Goal: Information Seeking & Learning: Learn about a topic

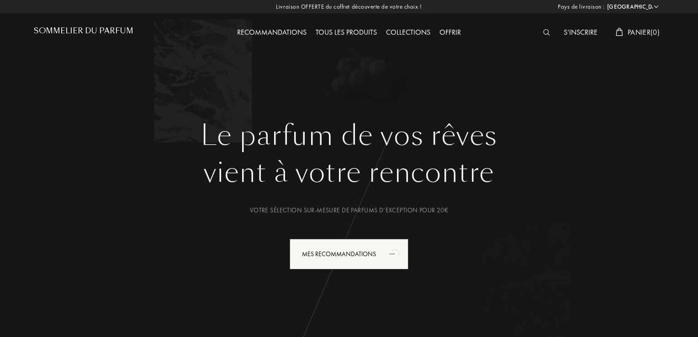
select select "FR"
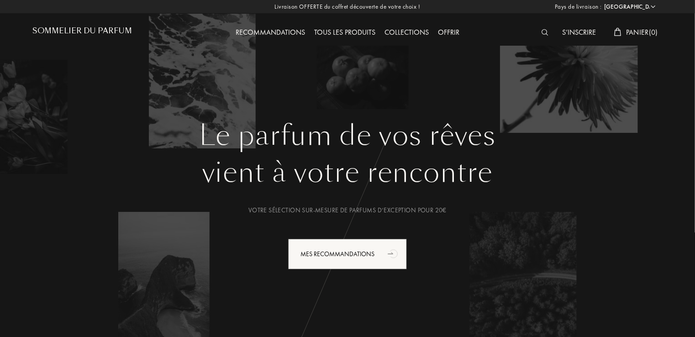
click at [394, 31] on div "Collections" at bounding box center [406, 33] width 53 height 12
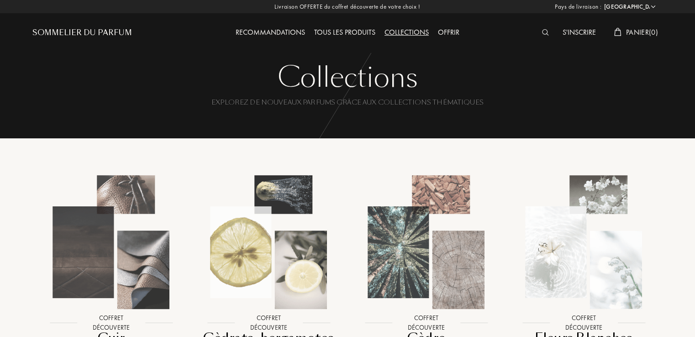
select select "FR"
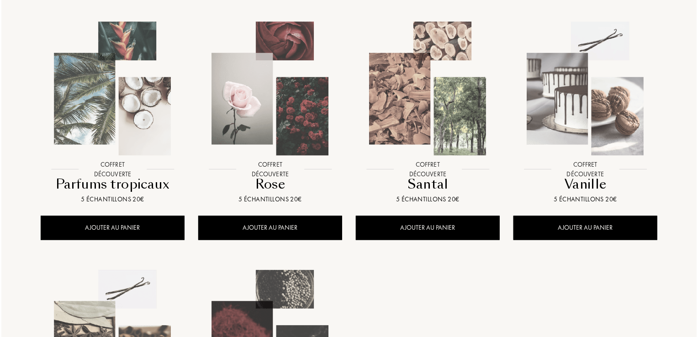
scroll to position [689, 0]
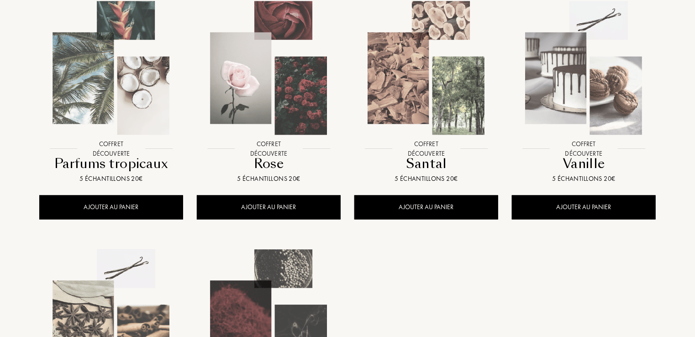
click at [282, 80] on img at bounding box center [269, 68] width 142 height 142
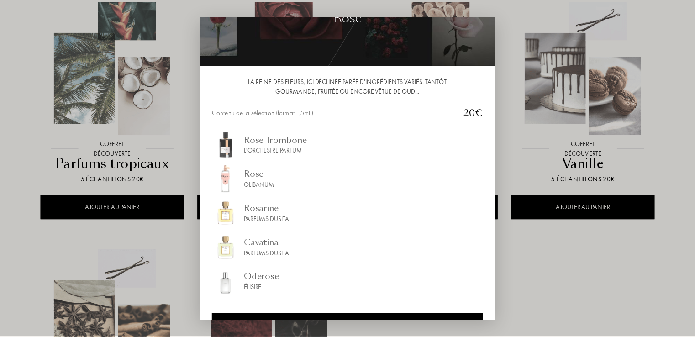
scroll to position [75, 0]
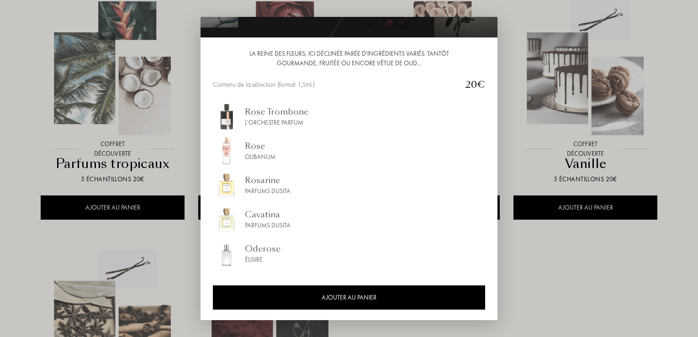
click at [533, 32] on div at bounding box center [349, 168] width 698 height 337
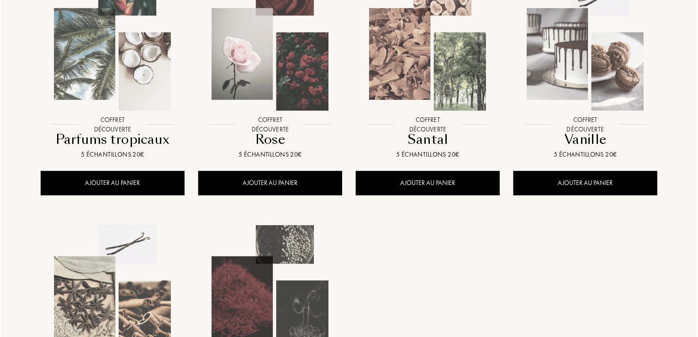
scroll to position [710, 0]
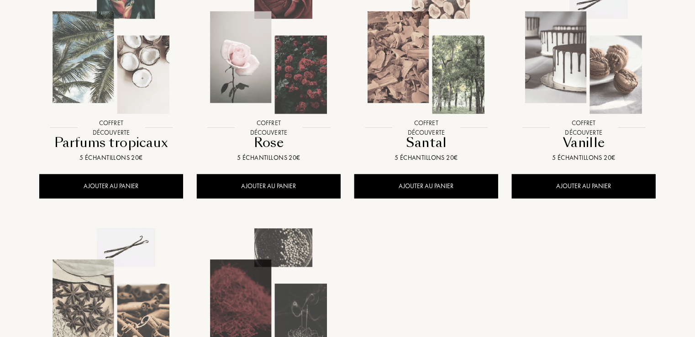
click at [432, 88] on img at bounding box center [426, 47] width 142 height 142
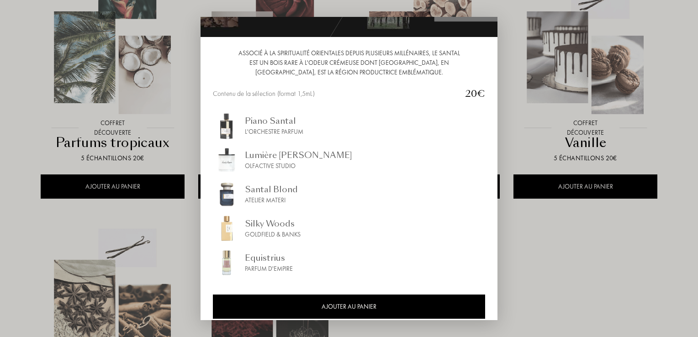
scroll to position [84, 0]
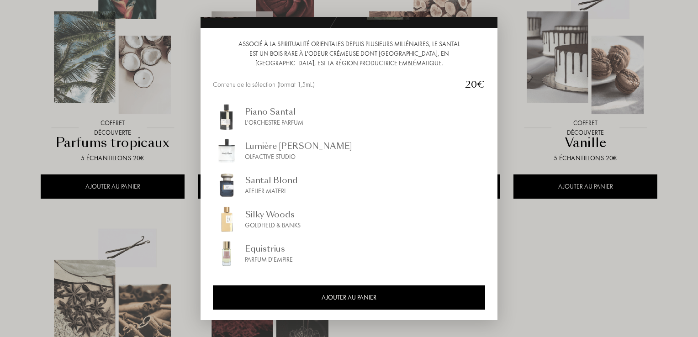
click at [285, 189] on div "Atelier Materi" at bounding box center [271, 191] width 53 height 10
click at [305, 190] on div "Santal Blond Atelier Materi" at bounding box center [349, 184] width 272 height 27
click at [303, 125] on div "L'Orchestre Parfum" at bounding box center [274, 123] width 58 height 10
click at [320, 157] on div "Lumière Blanche Olfactive Studio" at bounding box center [349, 150] width 272 height 27
click at [299, 263] on div "Equistrius Parfum d'Empire" at bounding box center [349, 253] width 272 height 27
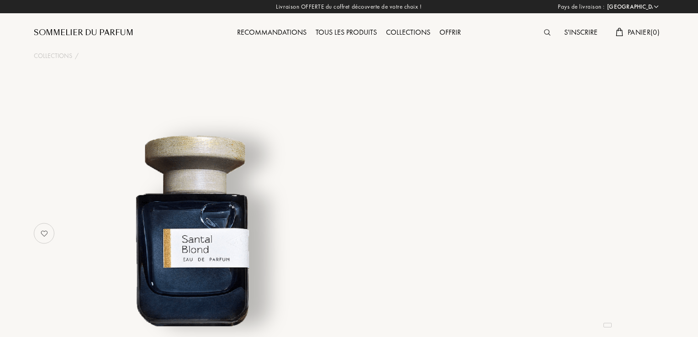
select select "FR"
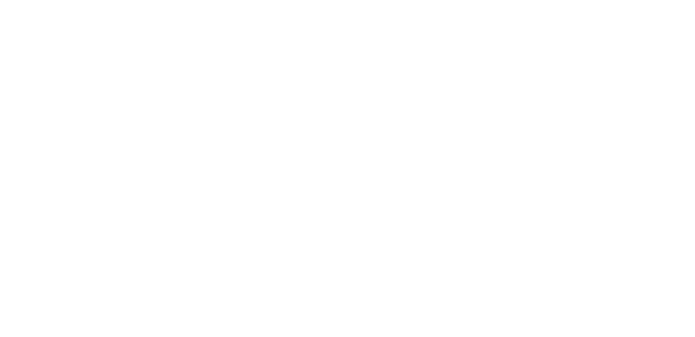
select select "FR"
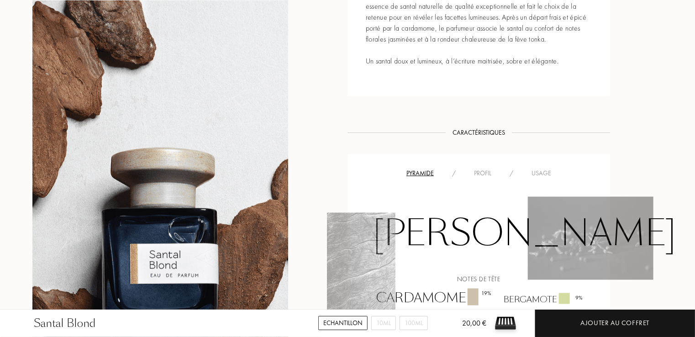
scroll to position [500, 0]
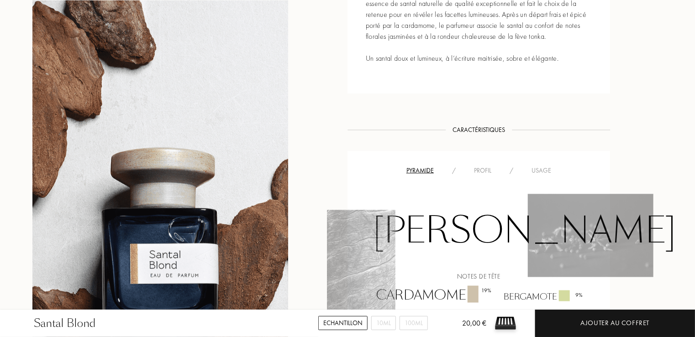
click at [540, 174] on div "Usage" at bounding box center [541, 171] width 38 height 10
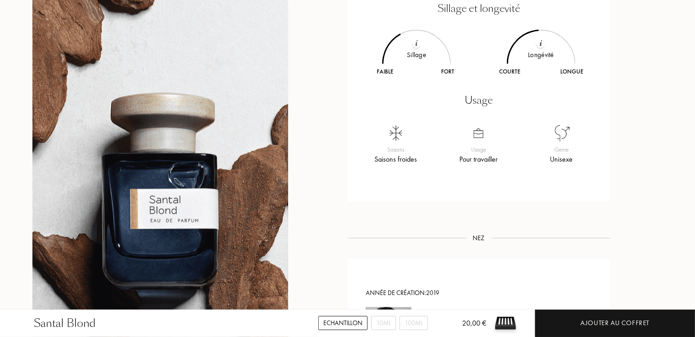
scroll to position [701, 0]
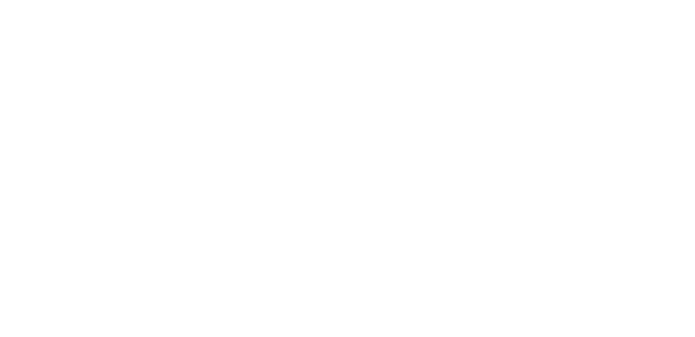
select select "FR"
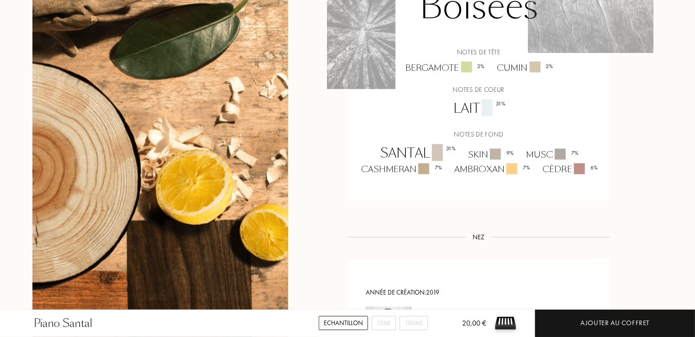
scroll to position [791, 0]
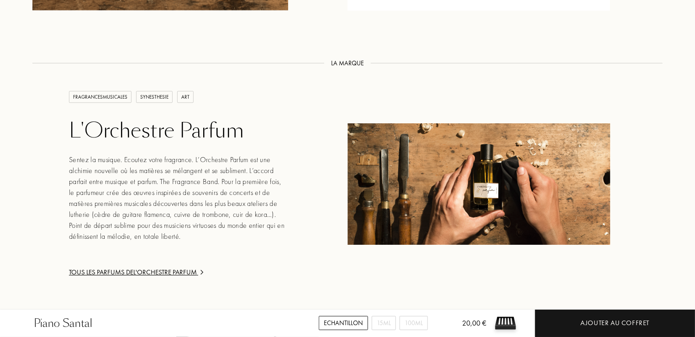
click at [665, 250] on div "FRAGRANCESMUSICALES SYNESTHESIE ART L'Orchestre Parfum Sentez la musique. Ecout…" at bounding box center [348, 173] width 644 height 210
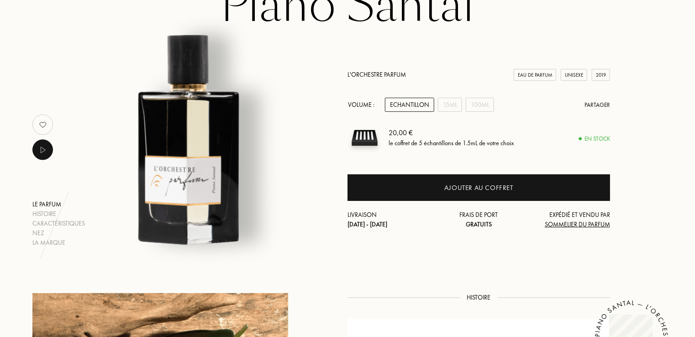
scroll to position [94, 0]
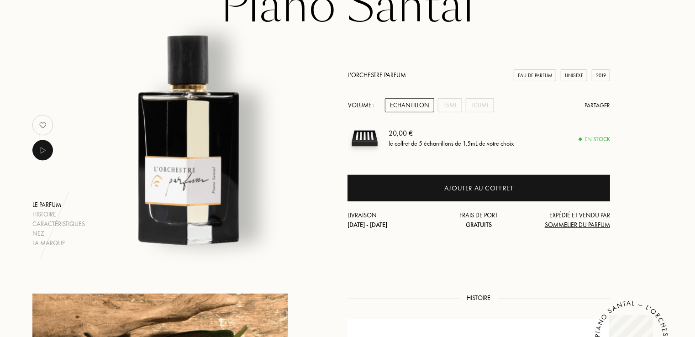
click at [40, 216] on div "Histoire" at bounding box center [58, 215] width 53 height 10
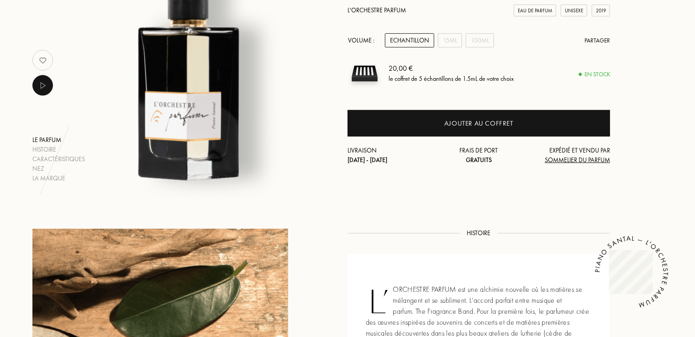
scroll to position [163, 0]
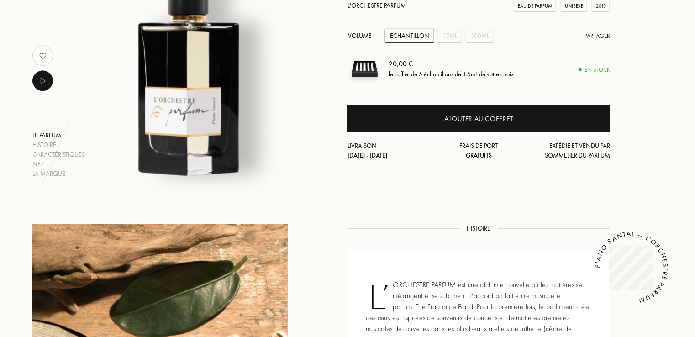
click at [658, 251] on body "mgctlbxN$M360 mgctlbxV$4.6.10 mgctlbxL$T" at bounding box center [630, 268] width 58 height 60
click at [663, 261] on html "mgctlbxN$M360 mgctlbxV$4.6.10 mgctlbxL$T" at bounding box center [631, 268] width 66 height 68
click at [43, 80] on img at bounding box center [42, 80] width 11 height 11
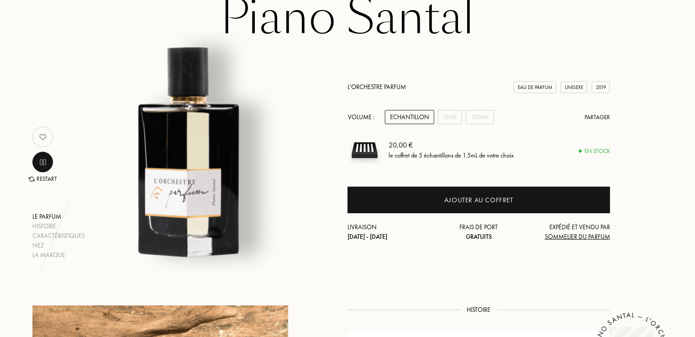
scroll to position [79, 0]
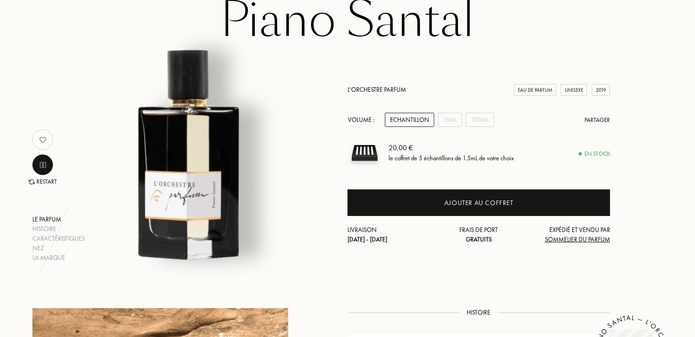
click at [42, 171] on div "Your browser does not support the audio element. restart" at bounding box center [42, 165] width 21 height 21
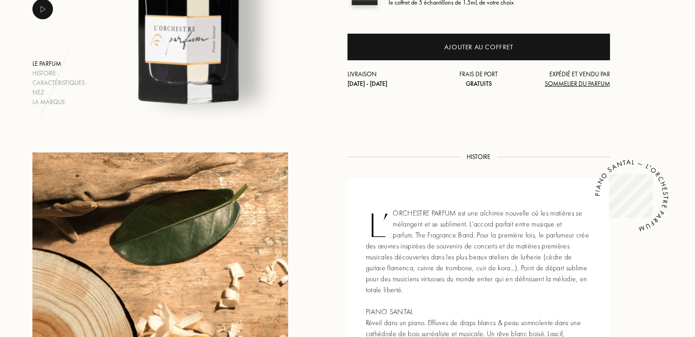
scroll to position [237, 0]
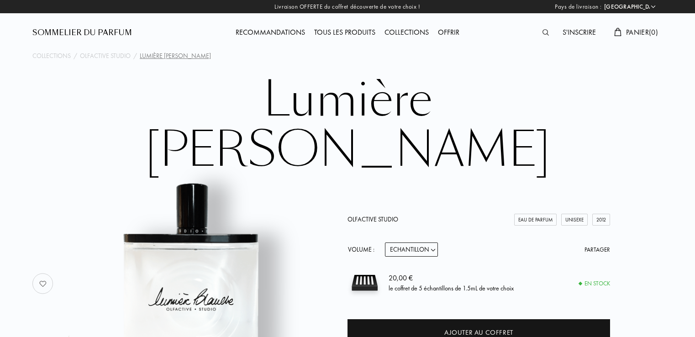
select select "FR"
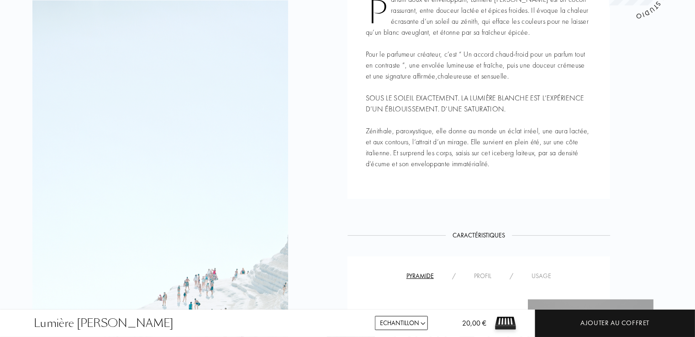
scroll to position [505, 0]
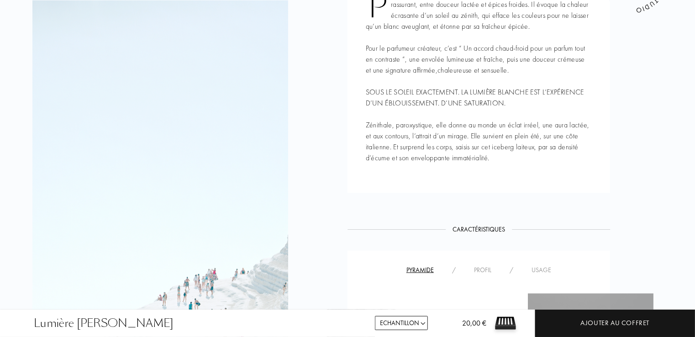
click at [546, 265] on div "Usage" at bounding box center [541, 270] width 38 height 10
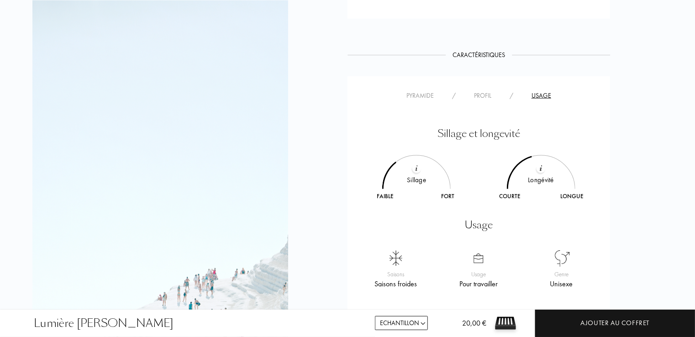
scroll to position [684, 0]
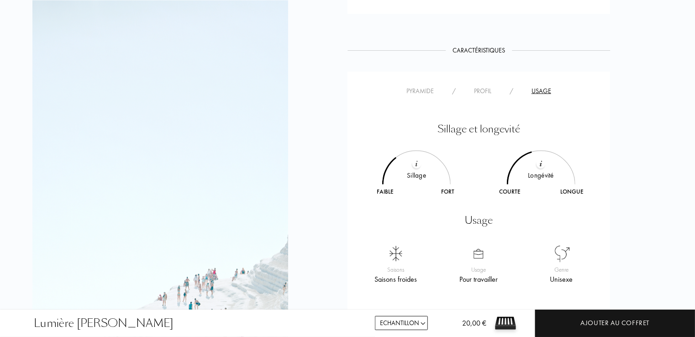
click at [419, 86] on div "Pyramide" at bounding box center [420, 91] width 46 height 10
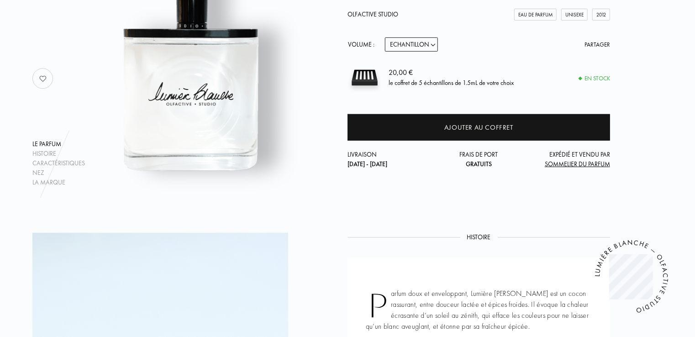
scroll to position [201, 0]
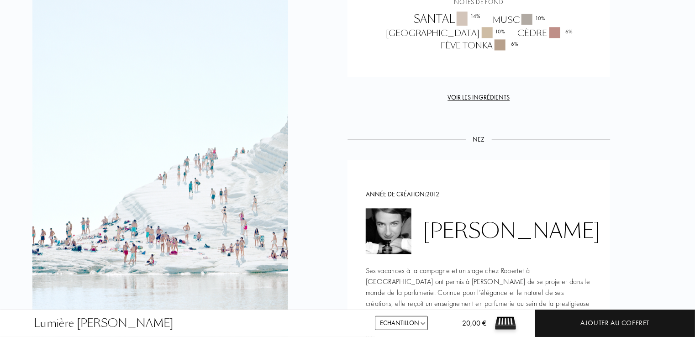
scroll to position [973, 0]
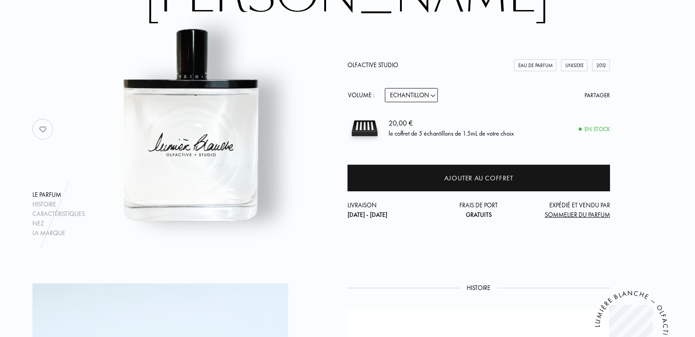
click at [42, 200] on div "Histoire" at bounding box center [58, 205] width 53 height 10
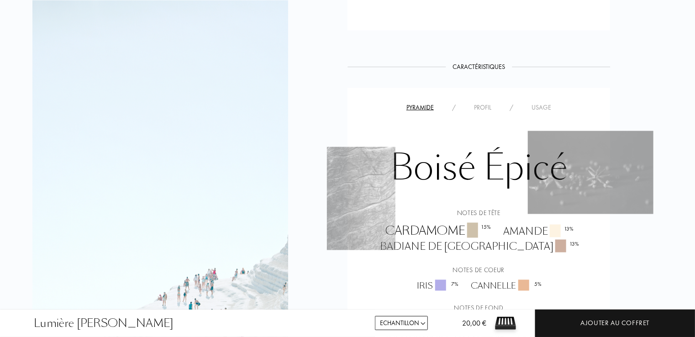
scroll to position [668, 0]
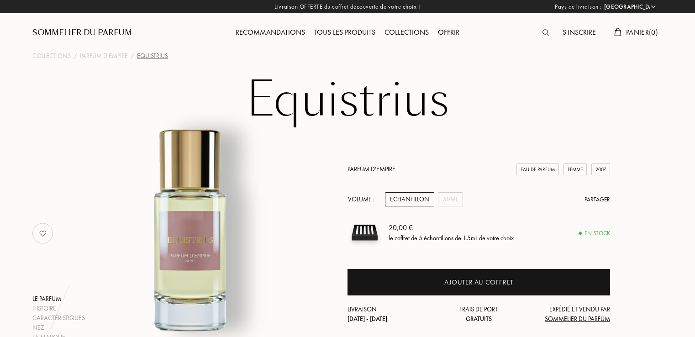
select select "FR"
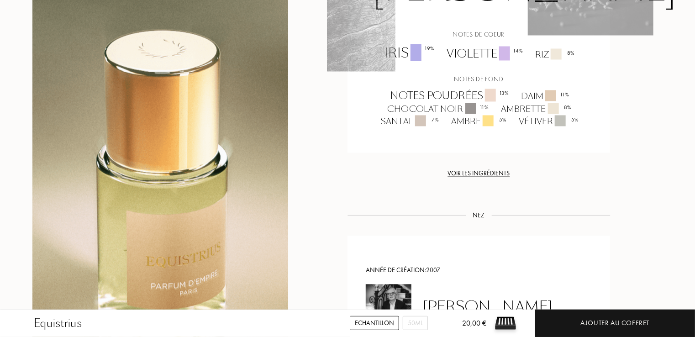
scroll to position [830, 0]
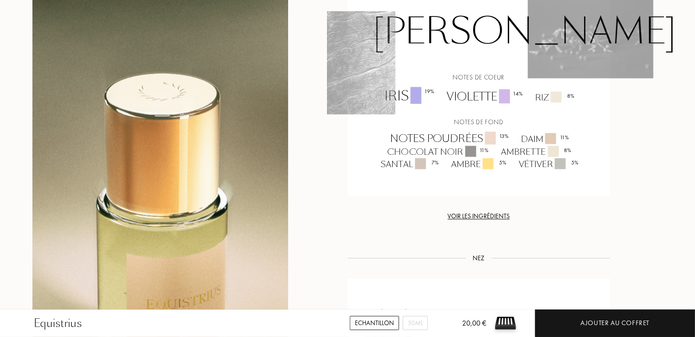
click at [502, 212] on div "Voir les ingrédients" at bounding box center [478, 217] width 263 height 10
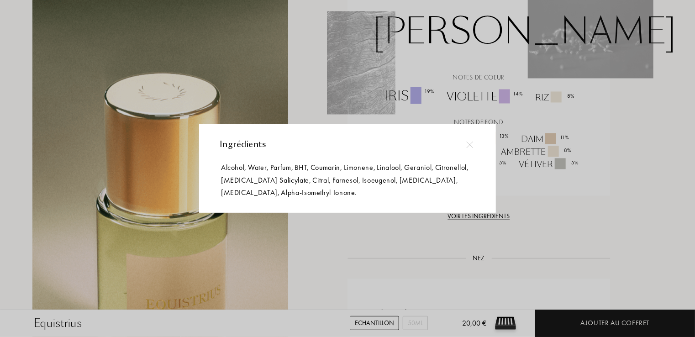
click at [420, 300] on div at bounding box center [349, 168] width 698 height 337
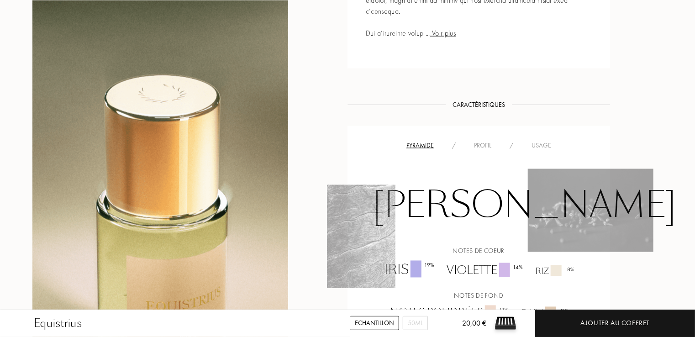
scroll to position [652, 0]
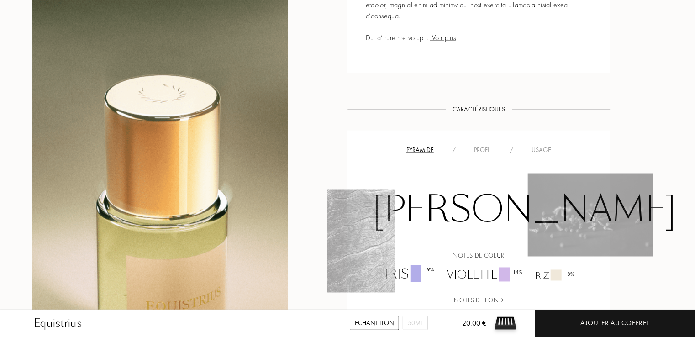
click at [537, 145] on div "Usage" at bounding box center [541, 150] width 38 height 10
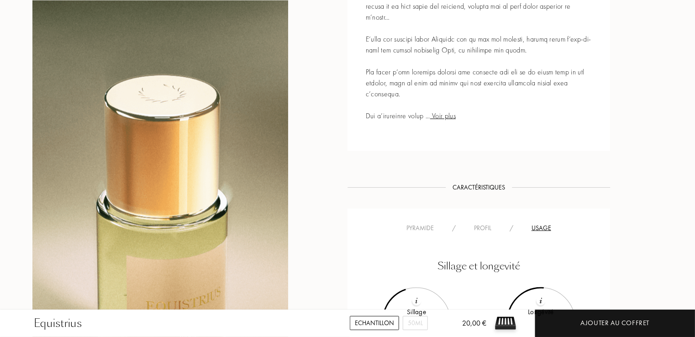
scroll to position [574, 0]
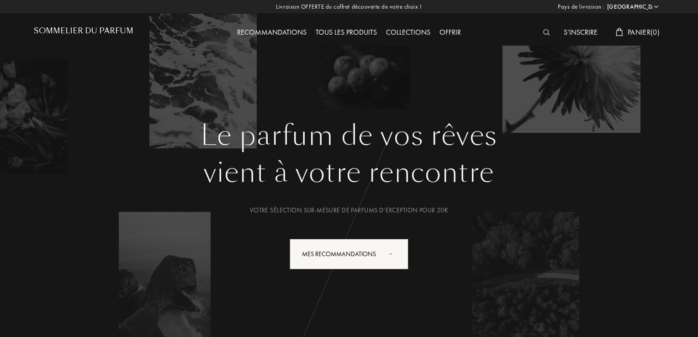
select select "FR"
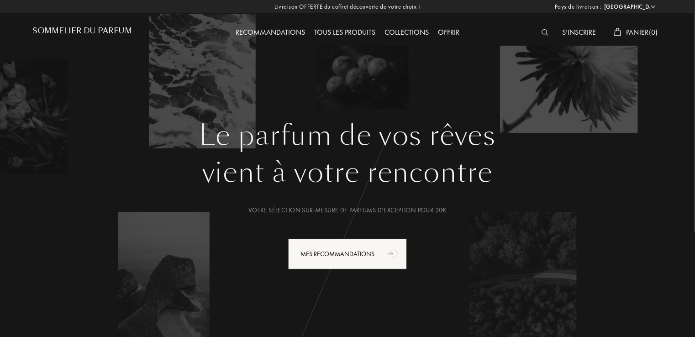
click at [265, 37] on div "Recommandations" at bounding box center [270, 33] width 79 height 12
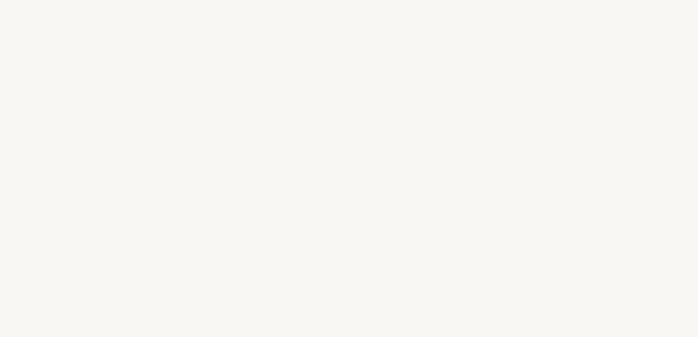
select select "FR"
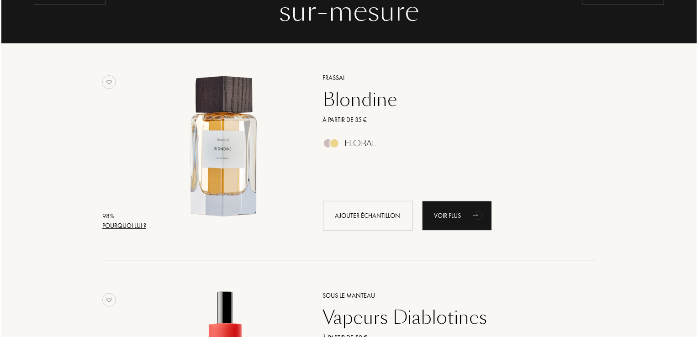
scroll to position [107, 0]
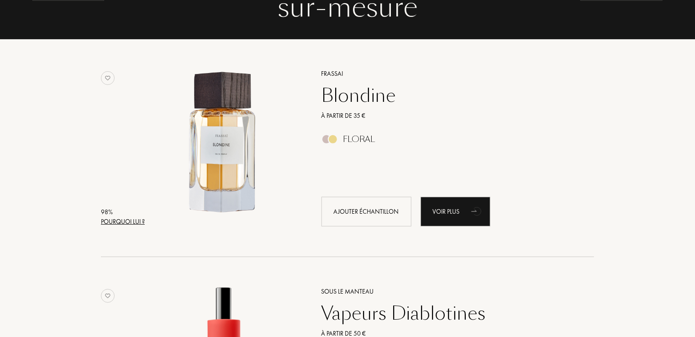
click at [111, 225] on div "Pourquoi lui ?" at bounding box center [123, 222] width 44 height 10
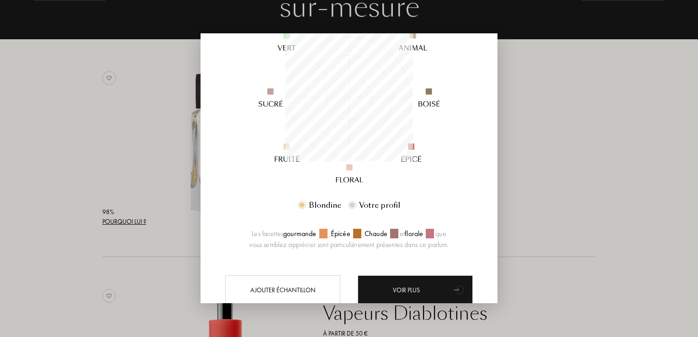
scroll to position [119, 0]
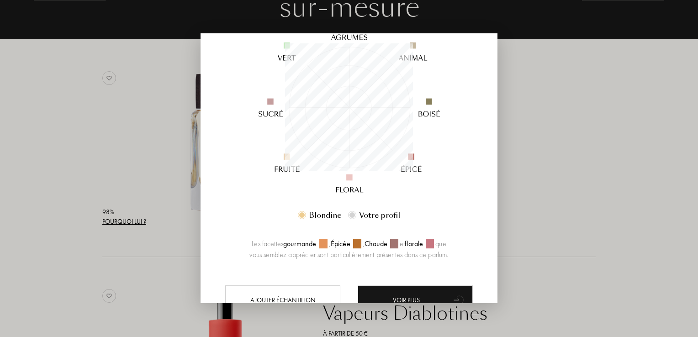
click at [302, 216] on div at bounding box center [301, 214] width 5 height 5
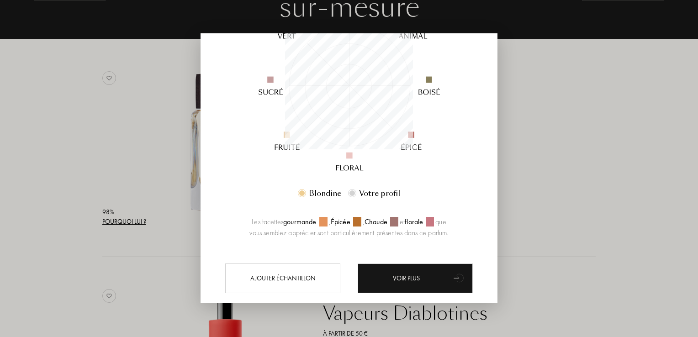
scroll to position [170, 0]
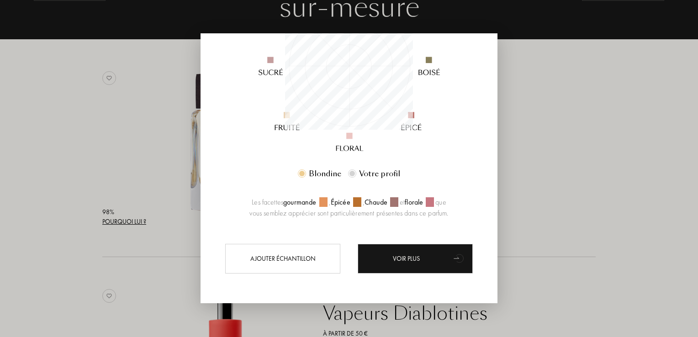
click at [435, 266] on div "Voir plus" at bounding box center [415, 259] width 115 height 30
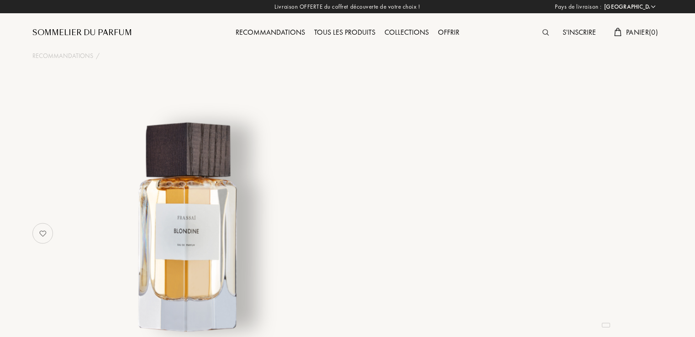
select select "FR"
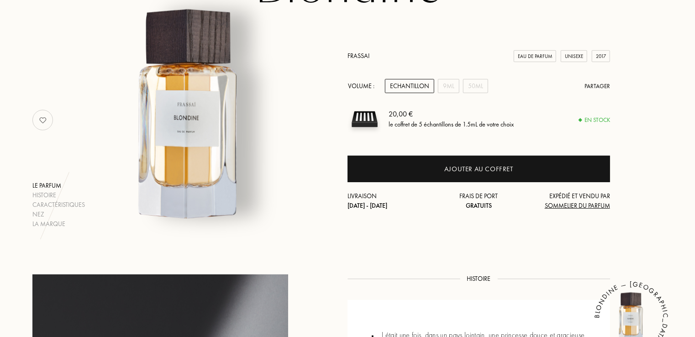
scroll to position [106, 0]
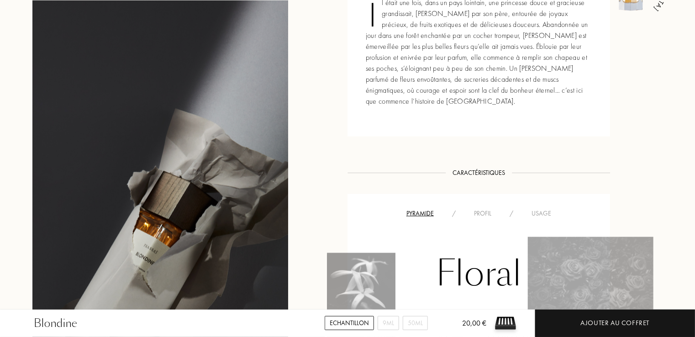
click at [547, 209] on div "Usage" at bounding box center [541, 214] width 38 height 10
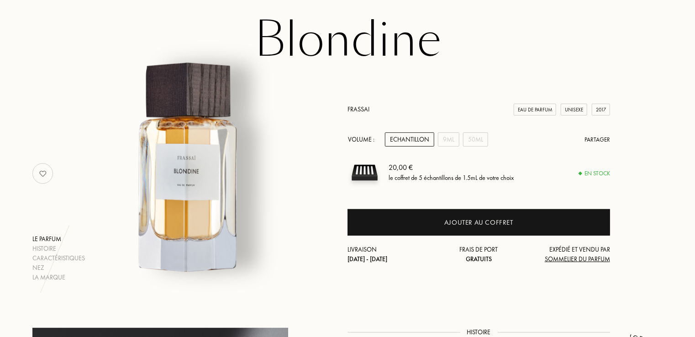
scroll to position [61, 0]
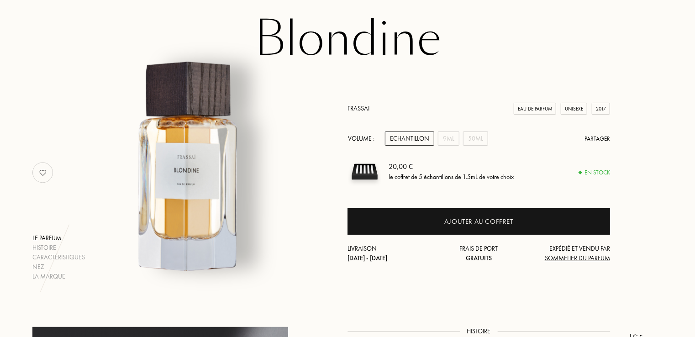
click at [205, 200] on img at bounding box center [190, 168] width 226 height 226
click at [195, 195] on img at bounding box center [190, 168] width 226 height 226
click at [200, 195] on img at bounding box center [190, 168] width 226 height 226
click at [207, 194] on img at bounding box center [190, 168] width 226 height 226
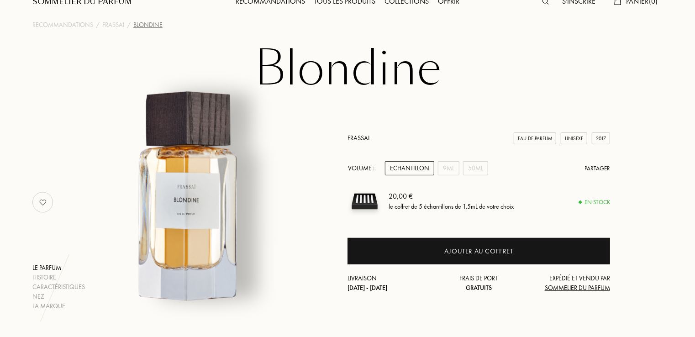
scroll to position [0, 0]
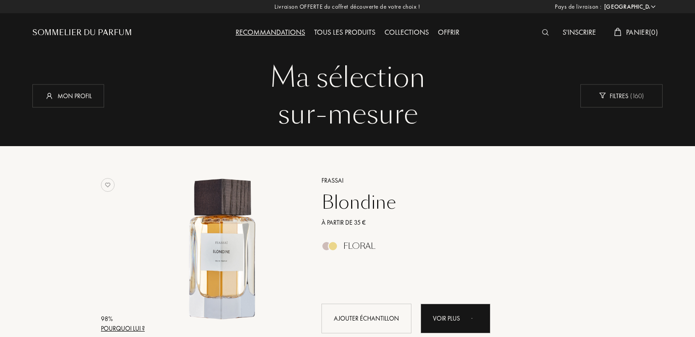
select select "FR"
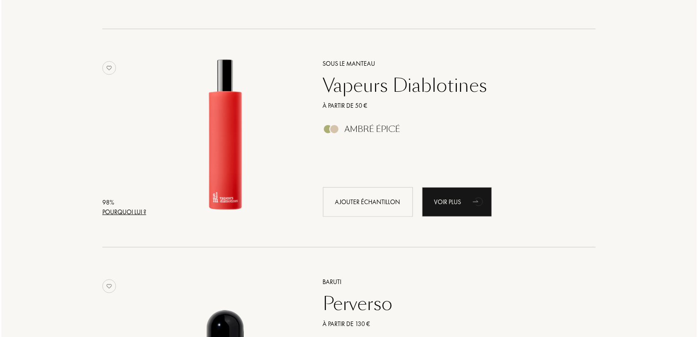
scroll to position [337, 0]
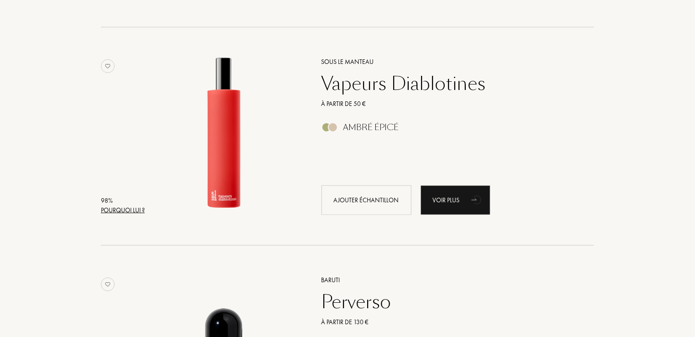
click at [105, 210] on div "Pourquoi lui ?" at bounding box center [123, 210] width 44 height 10
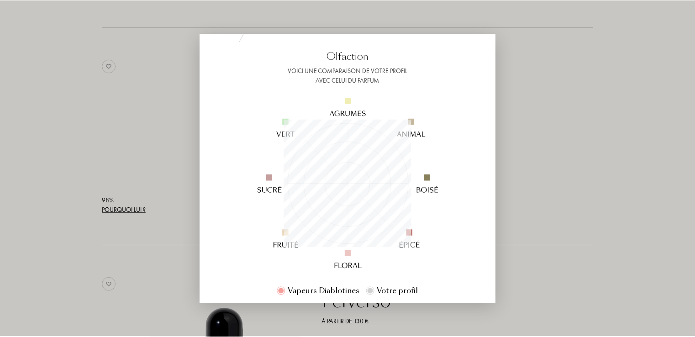
scroll to position [44, 0]
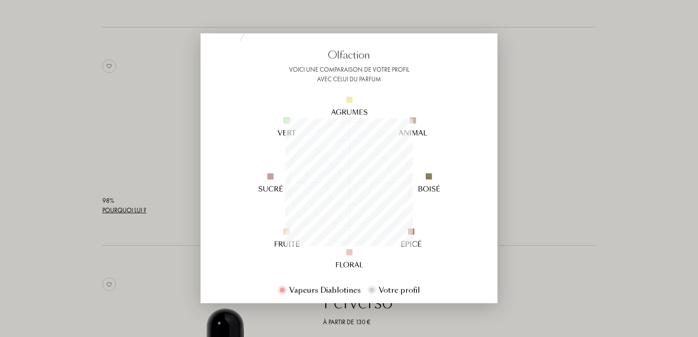
click at [605, 185] on div at bounding box center [349, 168] width 698 height 337
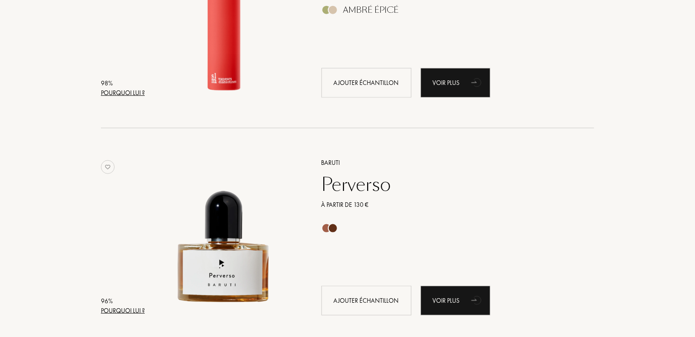
scroll to position [477, 0]
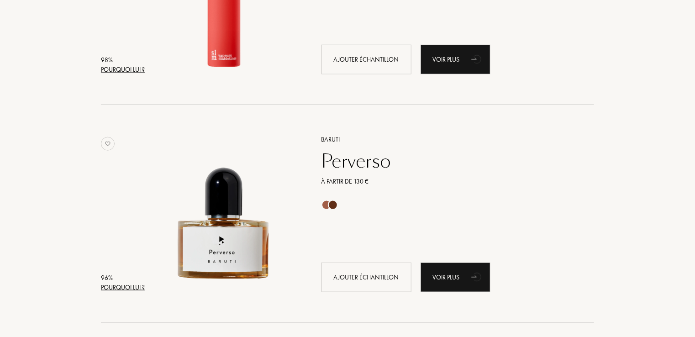
click at [196, 256] on img at bounding box center [224, 209] width 152 height 152
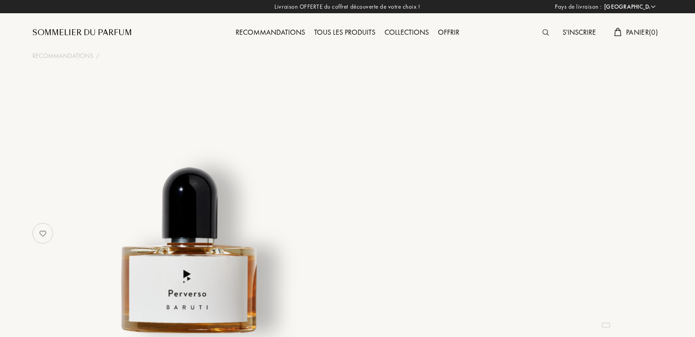
select select "FR"
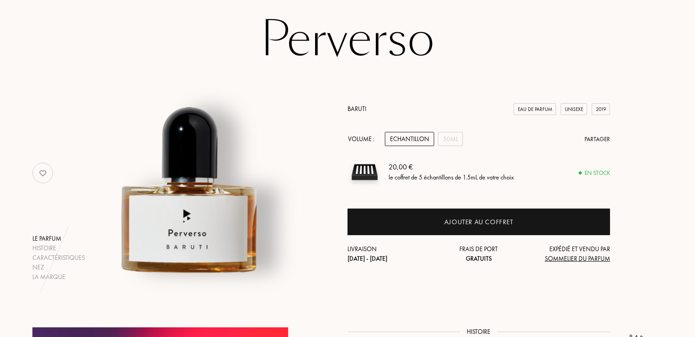
scroll to position [60, 0]
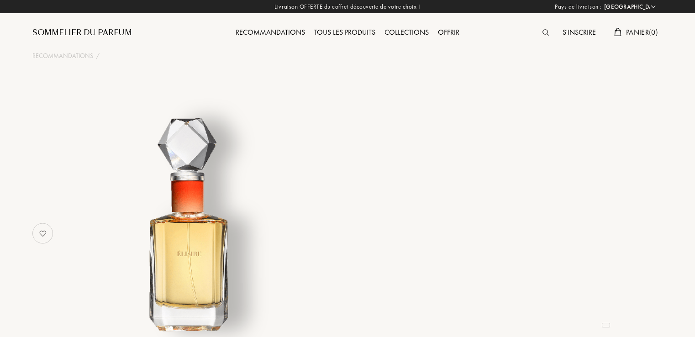
select select "FR"
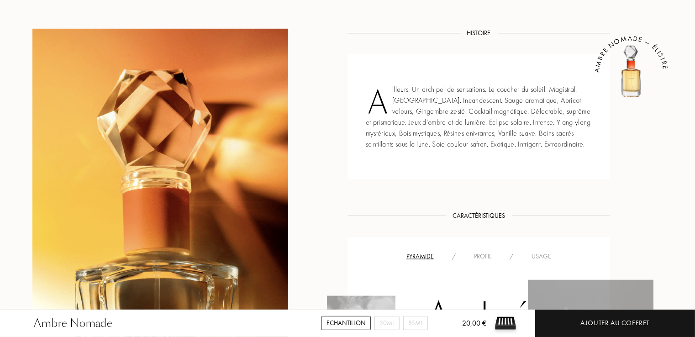
scroll to position [360, 0]
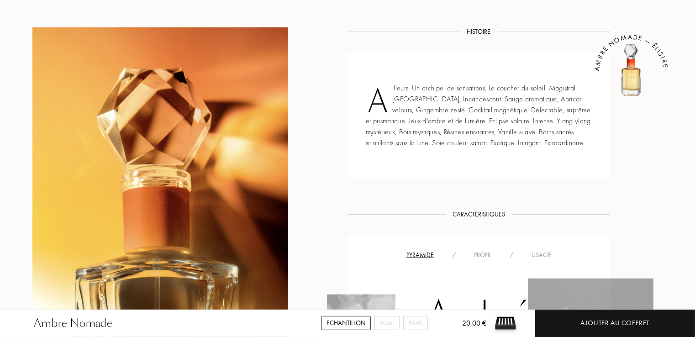
click at [547, 253] on div "Usage" at bounding box center [541, 255] width 38 height 10
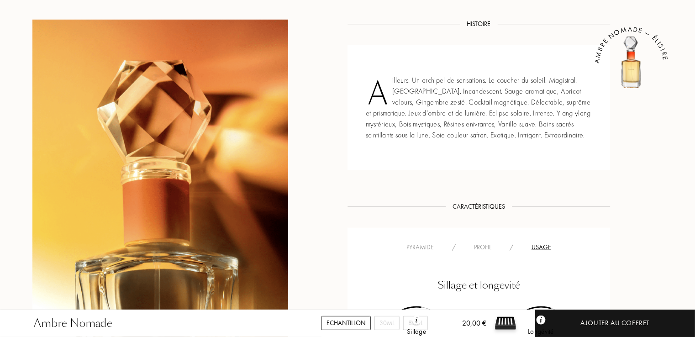
scroll to position [366, 0]
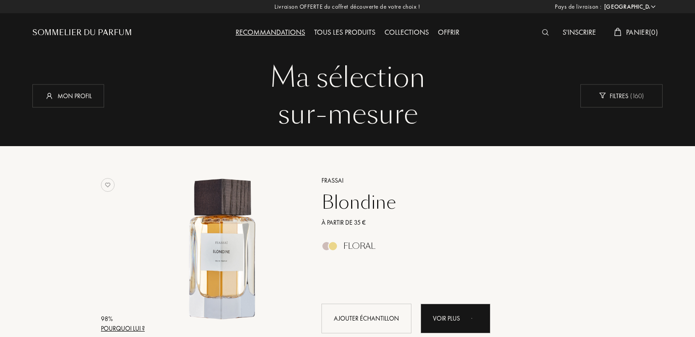
select select "FR"
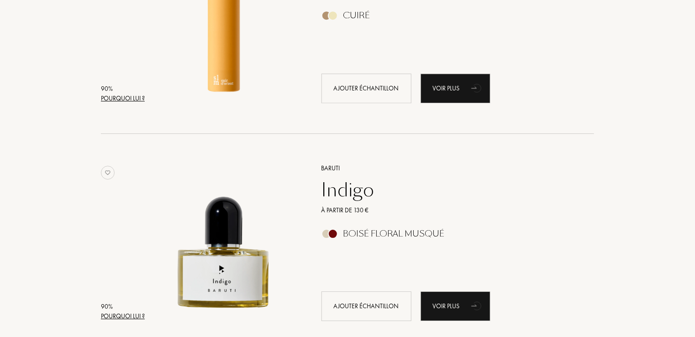
scroll to position [1369, 0]
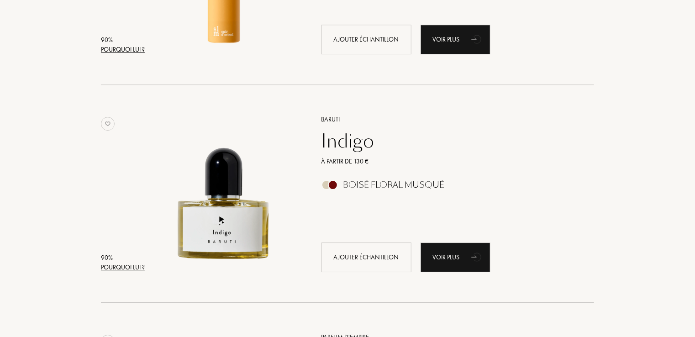
click at [223, 209] on img at bounding box center [224, 189] width 152 height 152
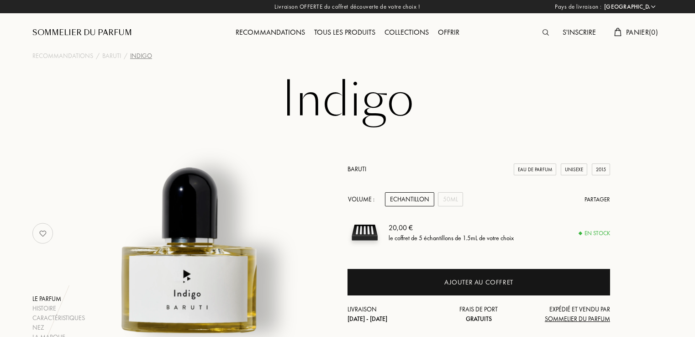
select select "FR"
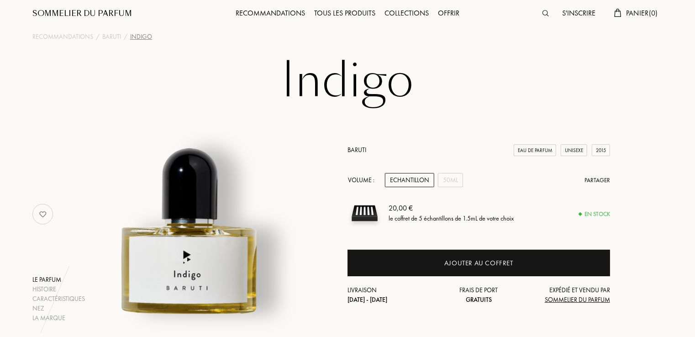
scroll to position [20, 0]
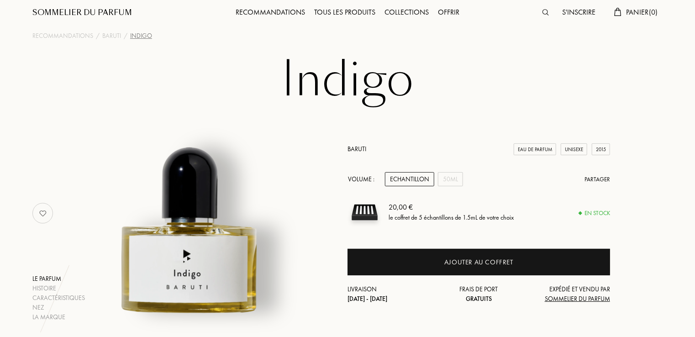
click at [588, 258] on div "Ajouter au coffret" at bounding box center [478, 262] width 263 height 26
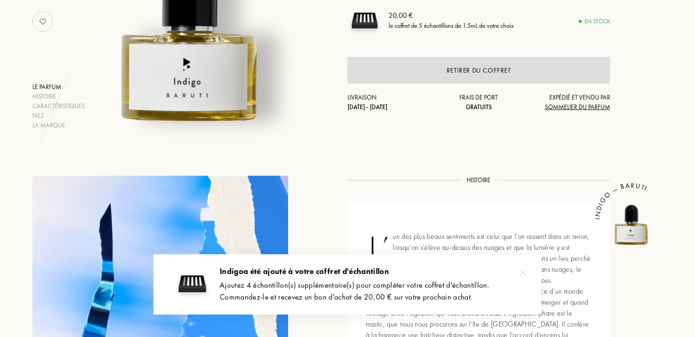
scroll to position [200, 0]
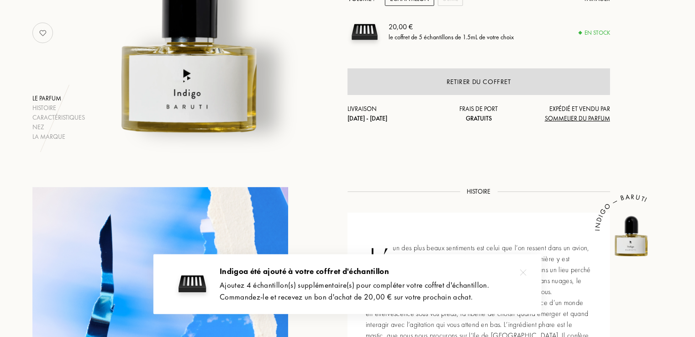
click at [38, 116] on div "Caractéristiques" at bounding box center [58, 118] width 53 height 10
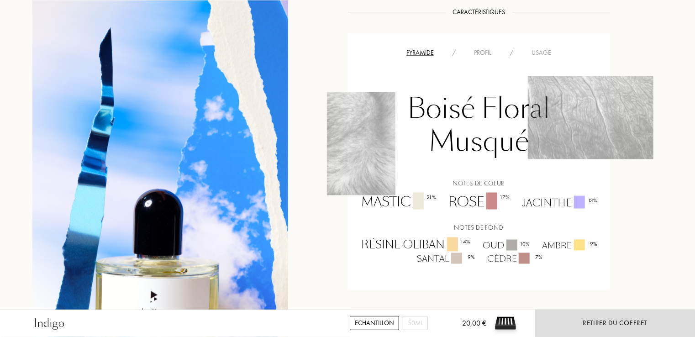
scroll to position [633, 0]
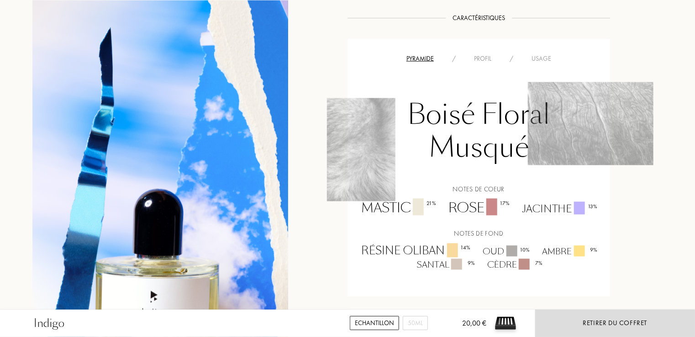
click at [545, 54] on div "Usage" at bounding box center [541, 59] width 38 height 10
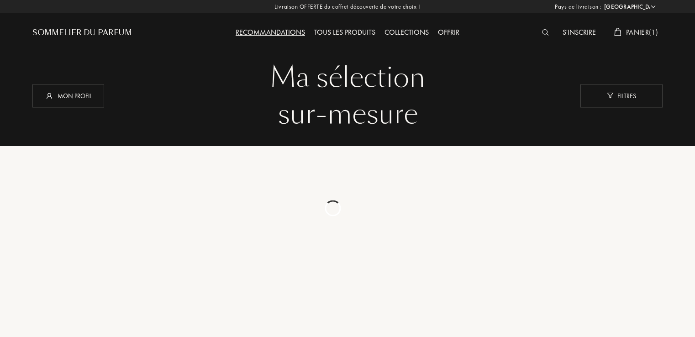
select select "FR"
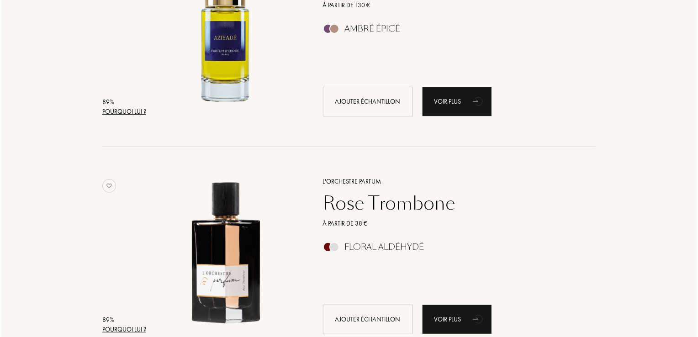
scroll to position [1745, 0]
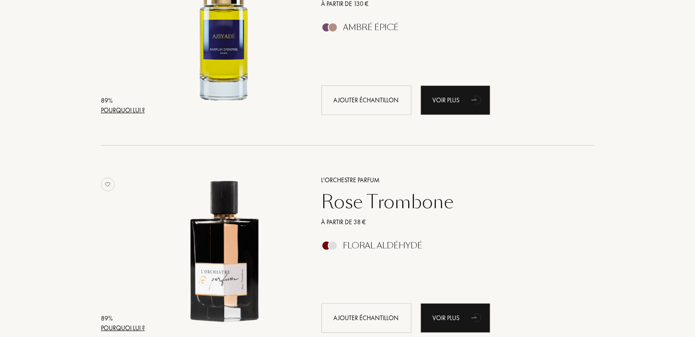
click at [108, 113] on div "Pourquoi lui ?" at bounding box center [123, 110] width 44 height 10
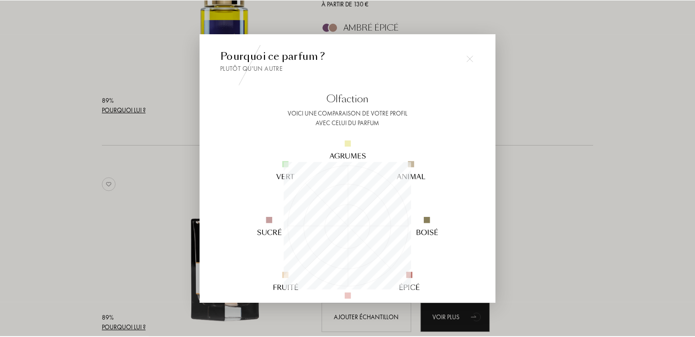
scroll to position [128, 128]
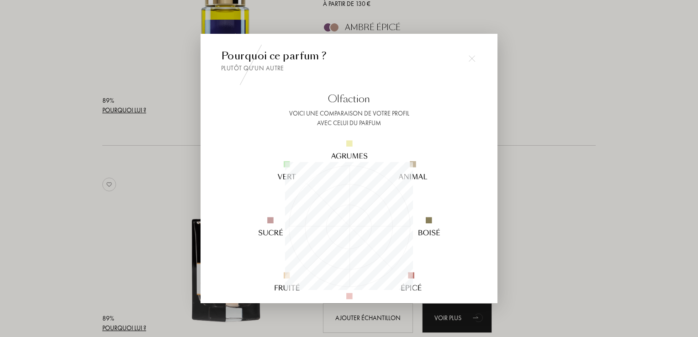
click at [594, 242] on div at bounding box center [349, 168] width 698 height 337
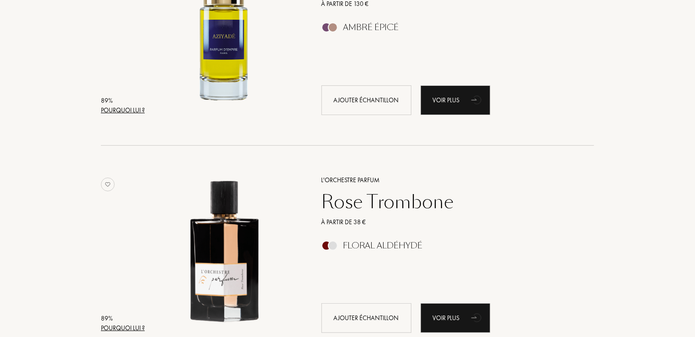
click at [218, 87] on img at bounding box center [224, 32] width 152 height 152
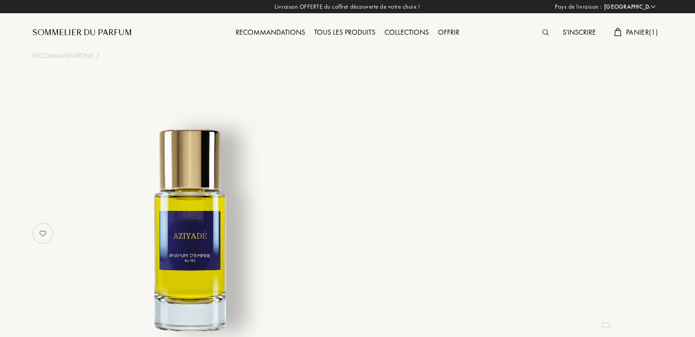
select select "FR"
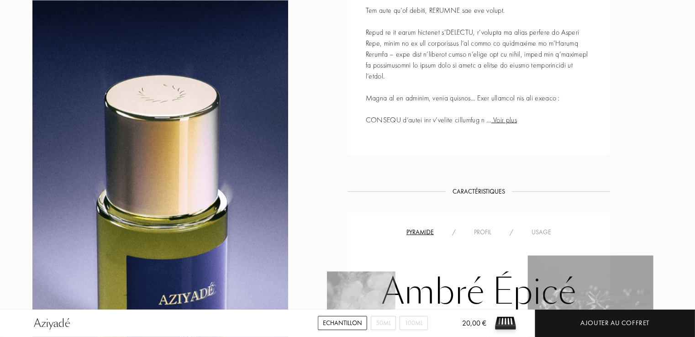
scroll to position [586, 0]
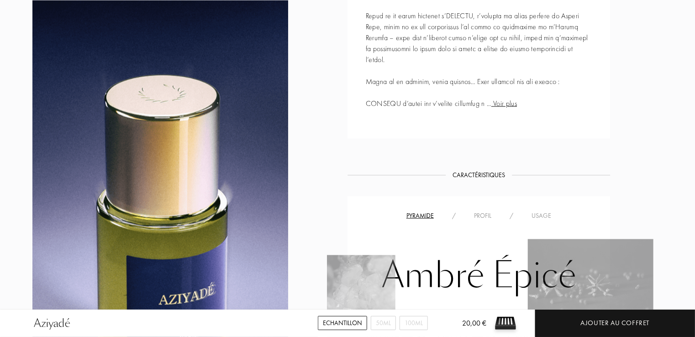
click at [551, 219] on div "Usage" at bounding box center [541, 216] width 38 height 10
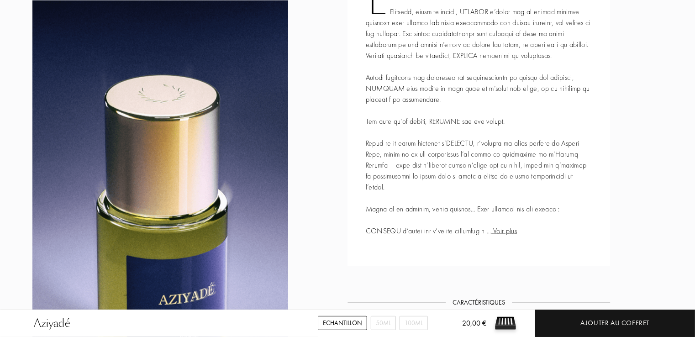
scroll to position [457, 0]
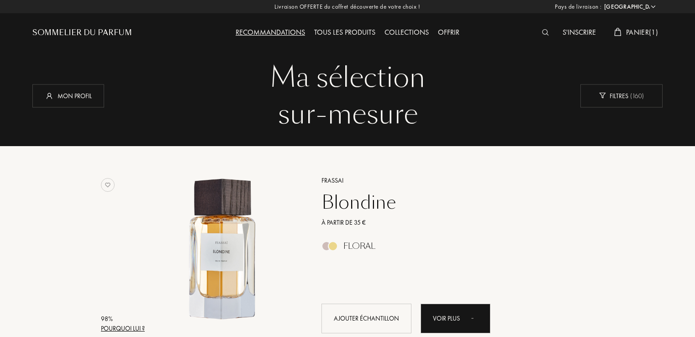
select select "FR"
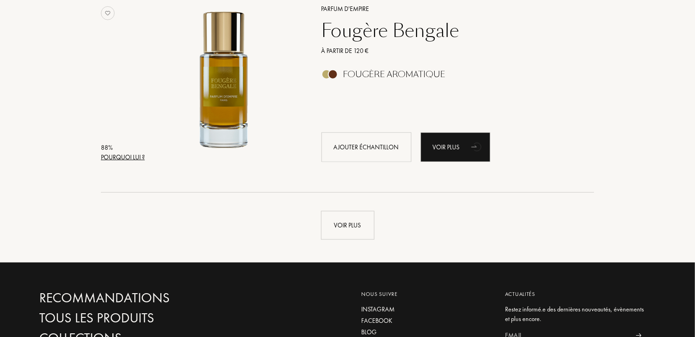
scroll to position [2163, 0]
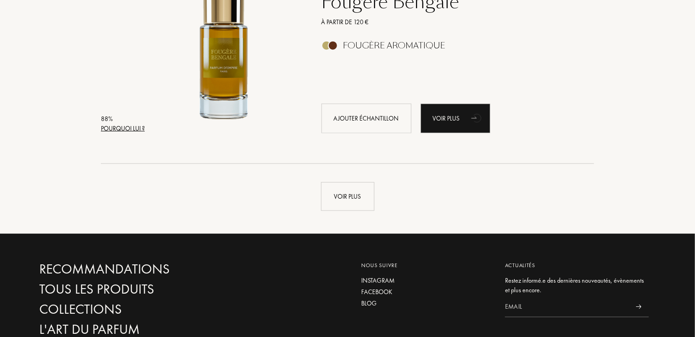
click at [352, 203] on div "Voir plus" at bounding box center [347, 196] width 53 height 29
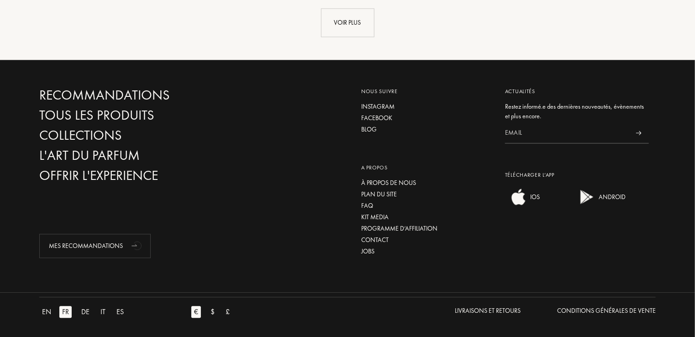
scroll to position [4520, 0]
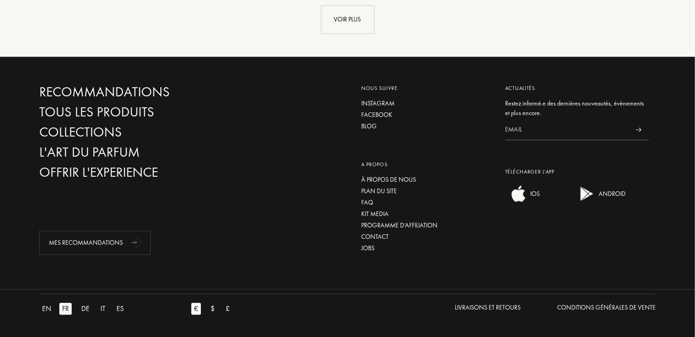
click at [64, 179] on div "Offrir l'experience" at bounding box center [137, 172] width 196 height 16
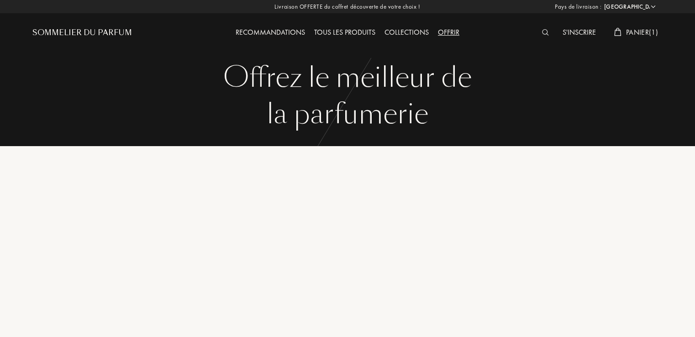
select select "FR"
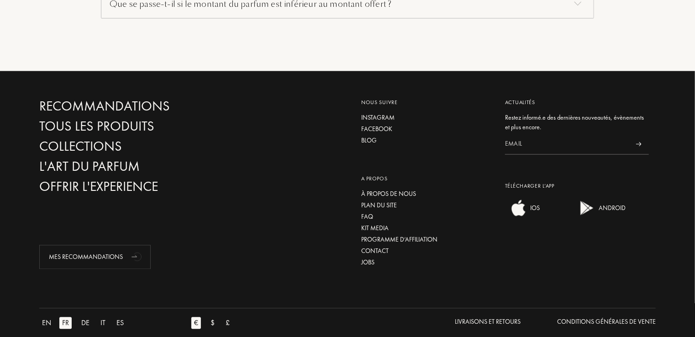
scroll to position [832, 0]
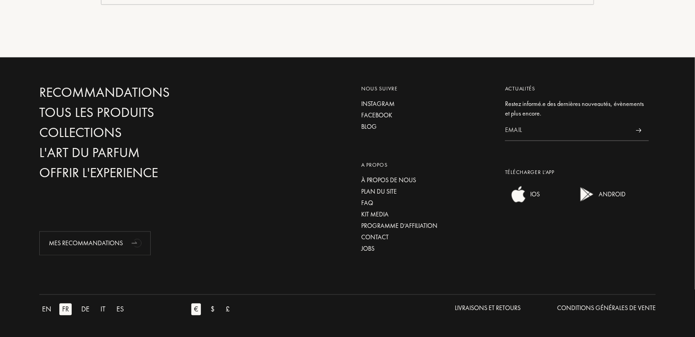
click at [51, 156] on div "L'Art du Parfum" at bounding box center [137, 153] width 196 height 16
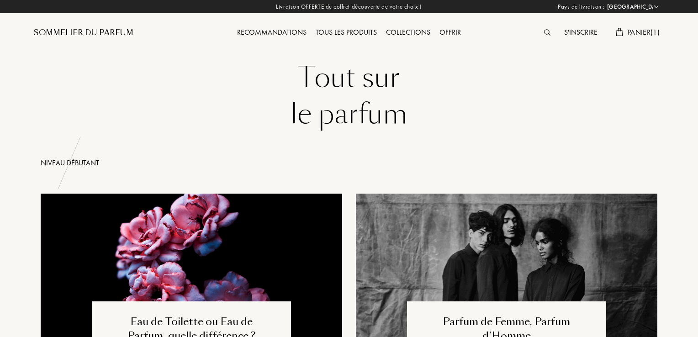
select select "FR"
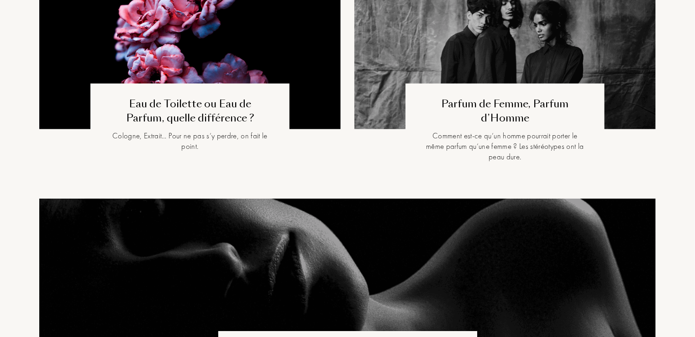
scroll to position [220, 0]
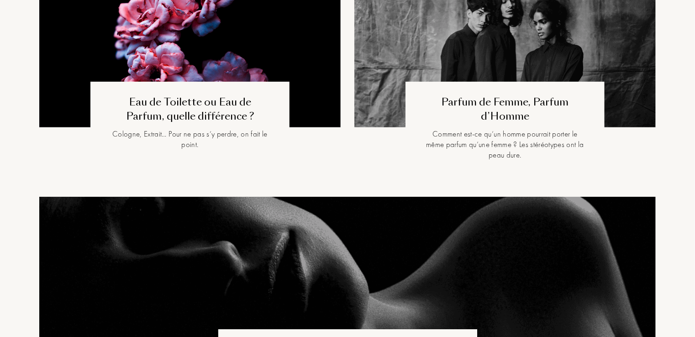
click at [658, 86] on link "Parfum de Femme, Parfum d’Homme Comment est-ce qu’un homme pourrait porter le m…" at bounding box center [504, 85] width 315 height 223
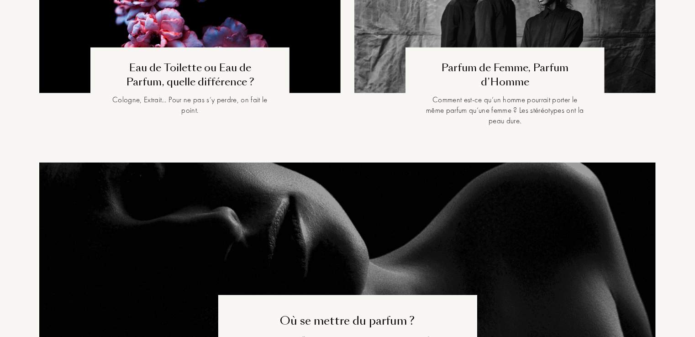
scroll to position [0, 0]
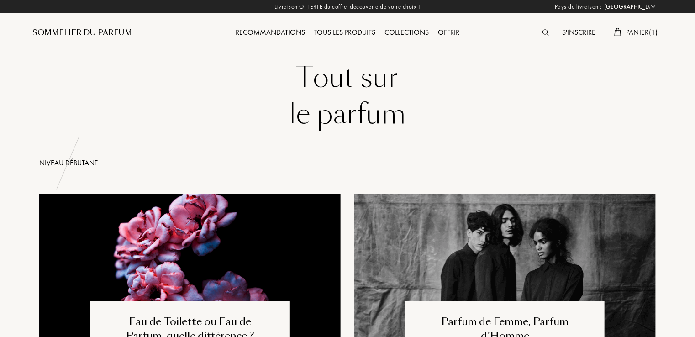
click at [46, 159] on div "Niveau débutant" at bounding box center [347, 163] width 616 height 11
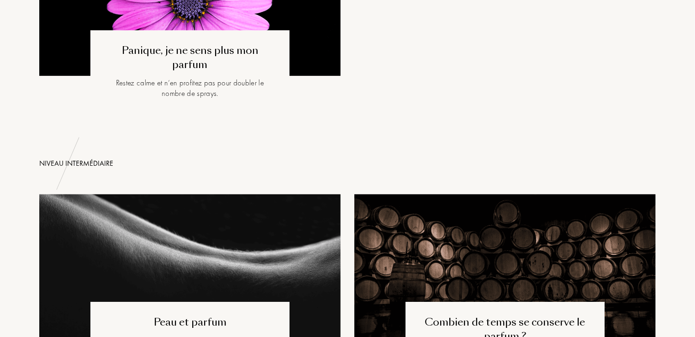
click at [658, 269] on link "Combien de temps se conserve le parfum ? Comment prendre soin de son parfum pou…" at bounding box center [504, 300] width 315 height 213
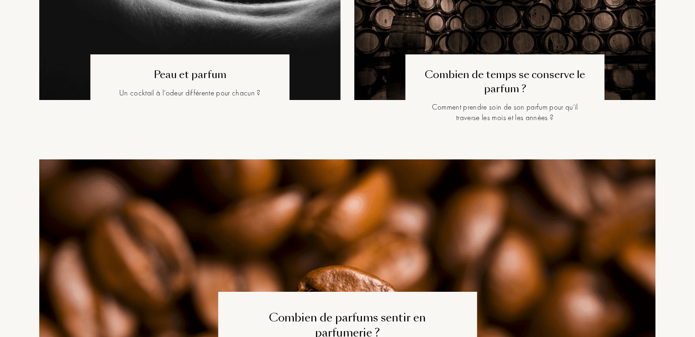
scroll to position [1447, 0]
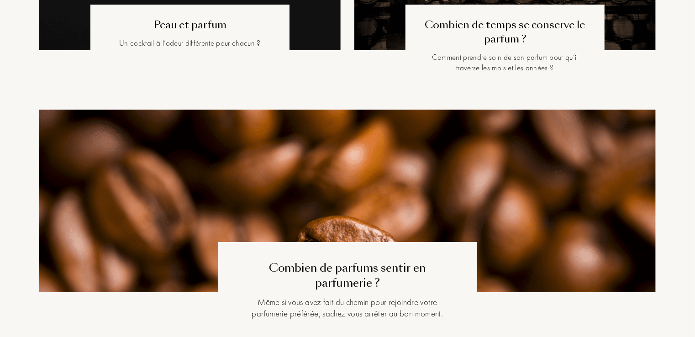
click at [678, 250] on div "Pays de livraison : Afghanistan Afrique du Sud Albanie Algérie Allemagne Andorr…" at bounding box center [347, 318] width 695 height 3626
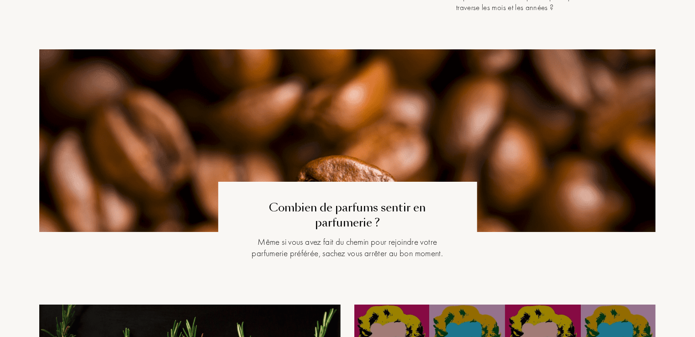
click at [681, 248] on div "Pays de livraison : Afghanistan Afrique du Sud Albanie Algérie Allemagne Andorr…" at bounding box center [347, 257] width 695 height 3626
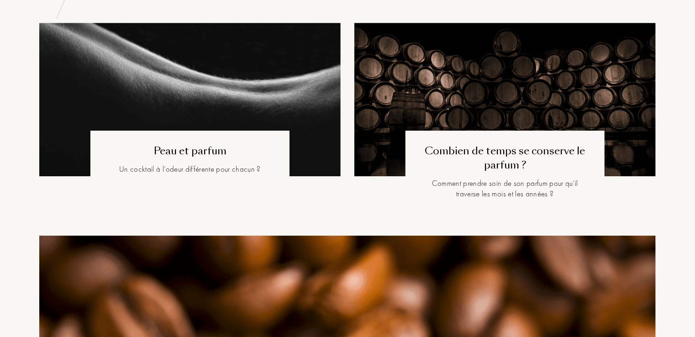
scroll to position [1380, 0]
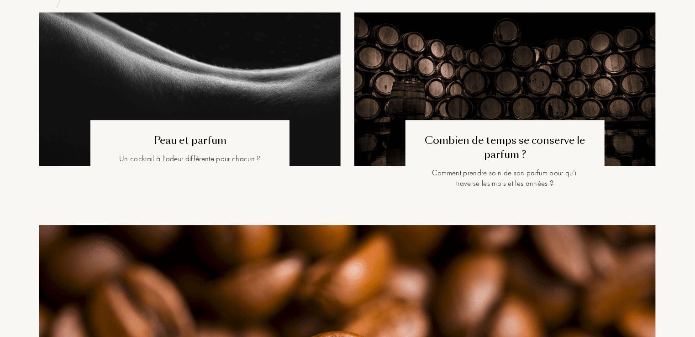
click at [607, 136] on img at bounding box center [504, 88] width 301 height 153
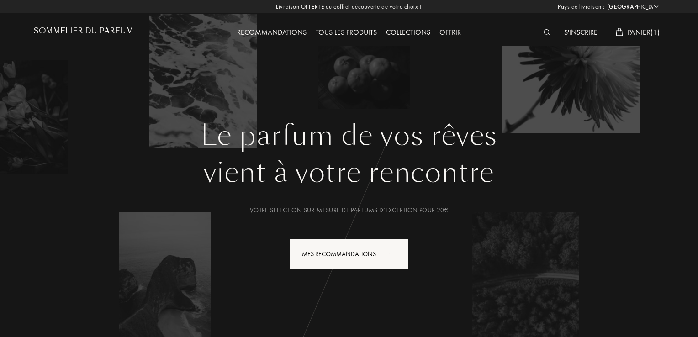
select select "FR"
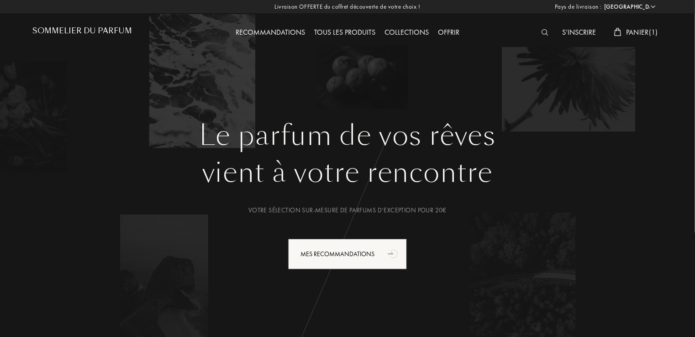
click at [537, 31] on div at bounding box center [547, 33] width 21 height 12
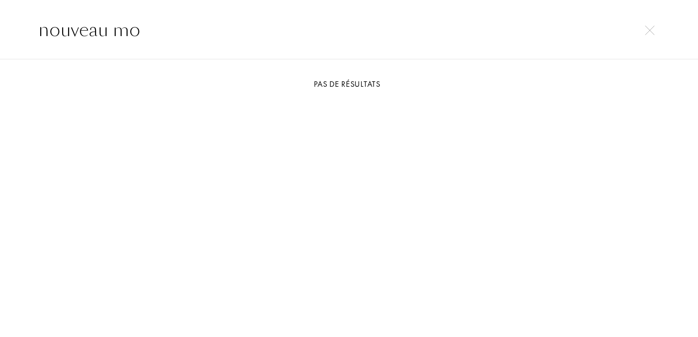
type input "nouveau mo"
click at [654, 38] on input "nouveau mo" at bounding box center [349, 29] width 658 height 27
click at [643, 31] on div at bounding box center [649, 29] width 13 height 11
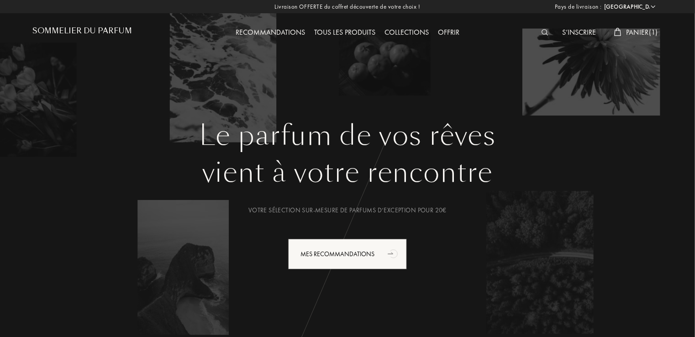
click at [544, 37] on div at bounding box center [547, 33] width 21 height 12
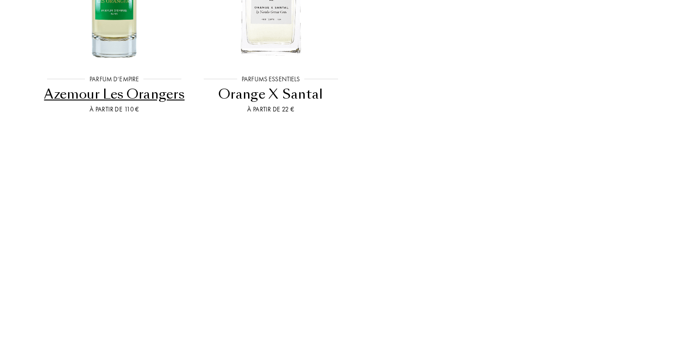
type input "orage"
